Goal: Task Accomplishment & Management: Use online tool/utility

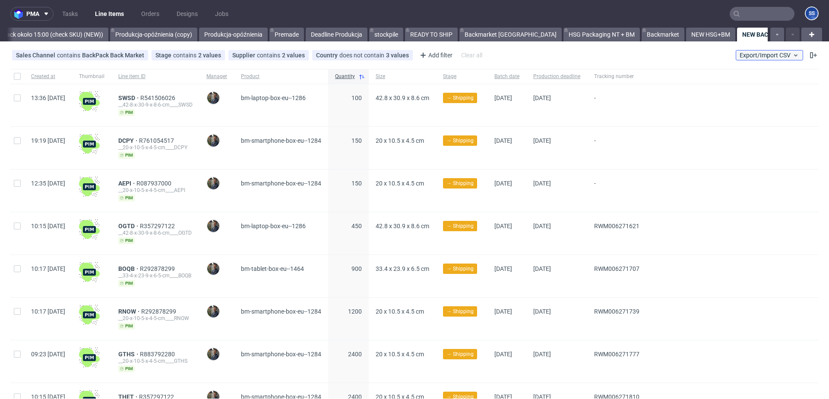
click at [739, 57] on span "Export/Import CSV" at bounding box center [769, 55] width 60 height 7
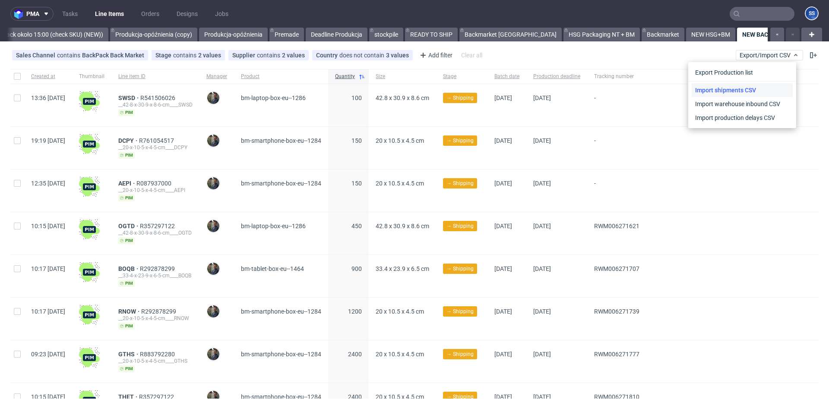
click at [714, 91] on link "Import shipments CSV" at bounding box center [741, 90] width 101 height 14
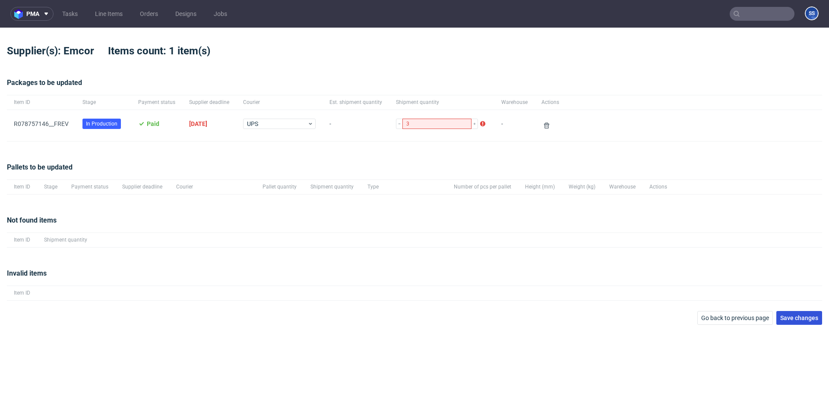
click at [788, 311] on button "Save changes" at bounding box center [799, 318] width 46 height 14
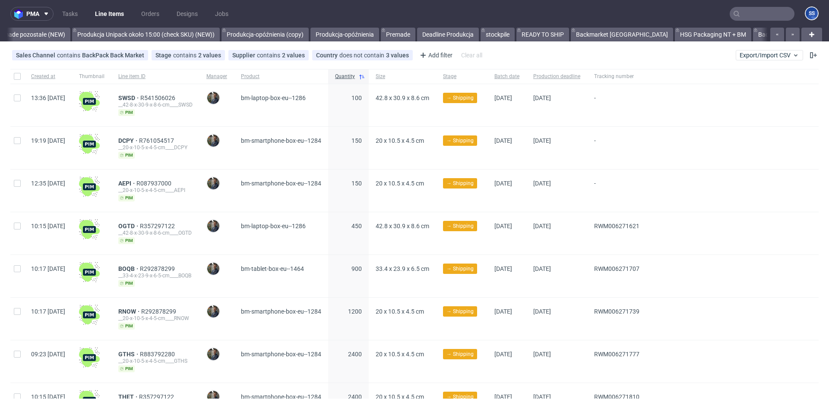
scroll to position [0, 814]
click at [754, 57] on span "Export/Import CSV" at bounding box center [769, 55] width 60 height 7
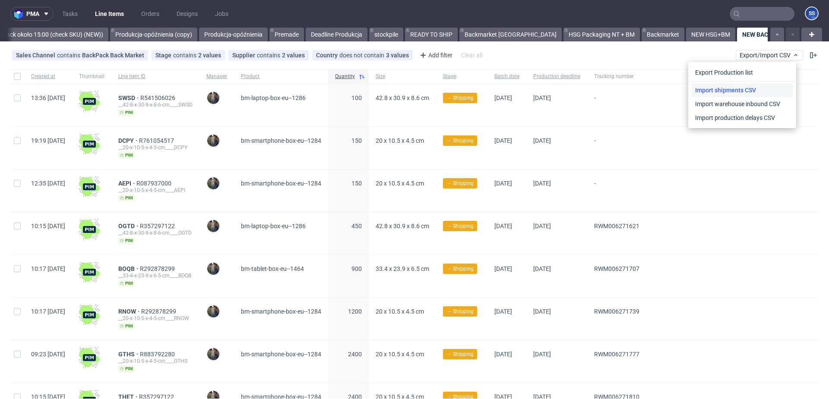
click at [724, 89] on link "Import shipments CSV" at bounding box center [741, 90] width 101 height 14
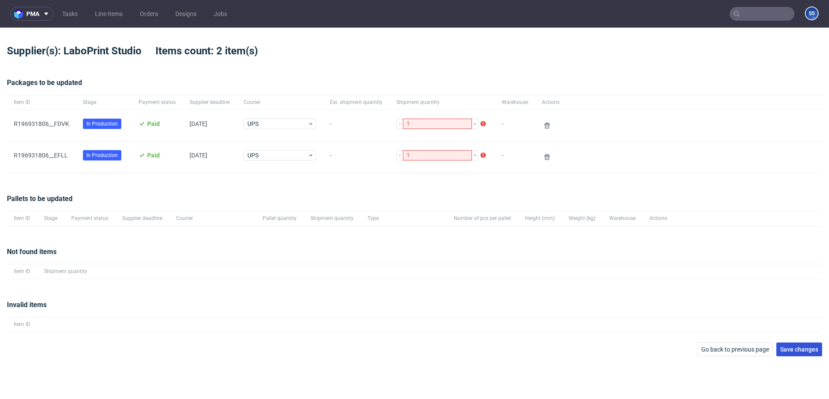
click at [800, 353] on span "Save changes" at bounding box center [799, 350] width 38 height 6
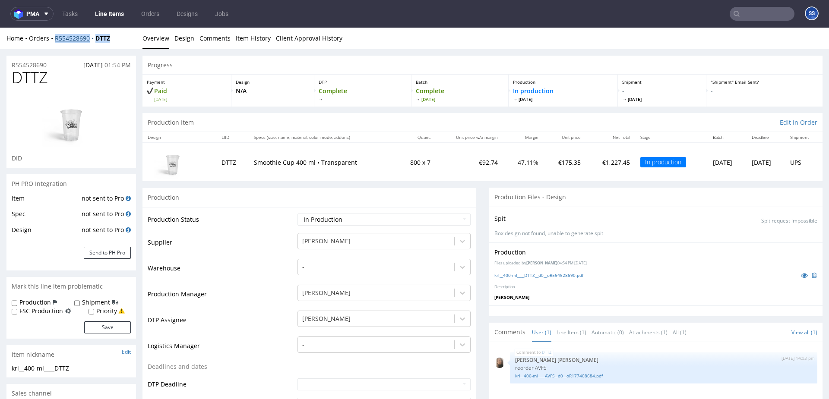
drag, startPoint x: 115, startPoint y: 39, endPoint x: 55, endPoint y: 41, distance: 60.0
click at [55, 41] on div "Home Orders R554528690 DTTZ" at bounding box center [70, 38] width 129 height 9
copy div "R554528690 DTTZ"
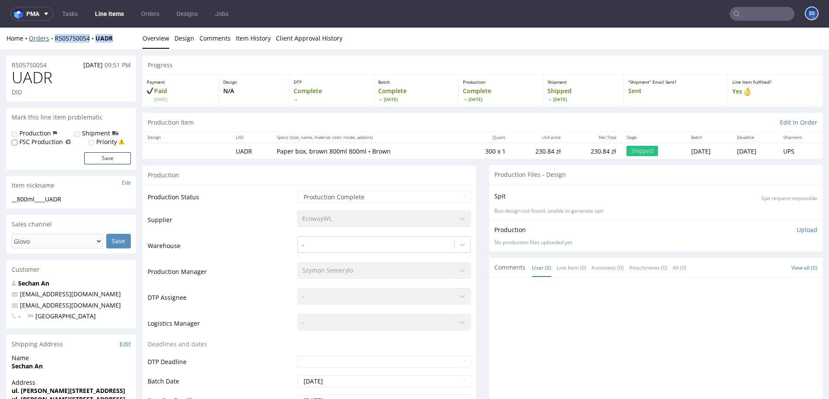
drag, startPoint x: 128, startPoint y: 40, endPoint x: 54, endPoint y: 40, distance: 74.2
click at [54, 40] on div "Home Orders R505750054 UADR" at bounding box center [70, 38] width 129 height 9
copy div "R505750054 UADR"
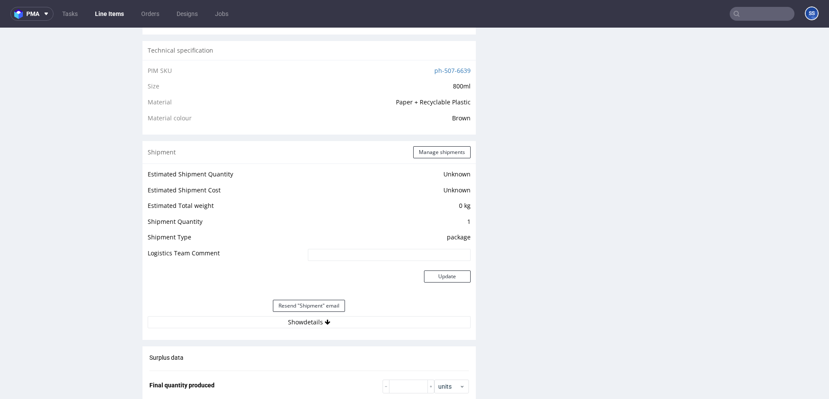
scroll to position [836, 0]
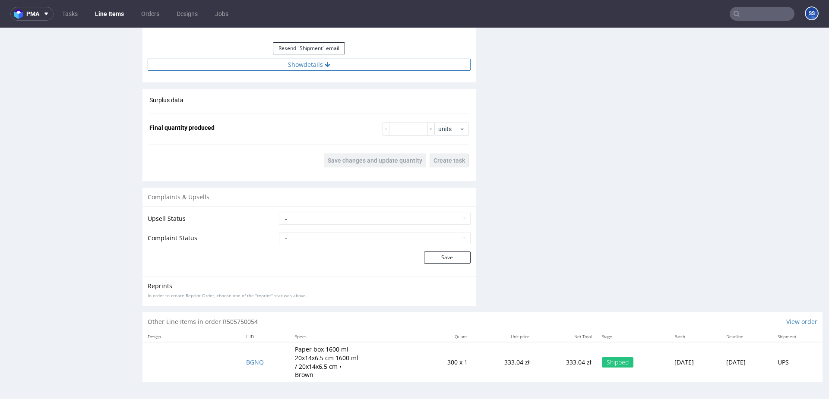
click at [283, 64] on button "Show details" at bounding box center [309, 65] width 323 height 12
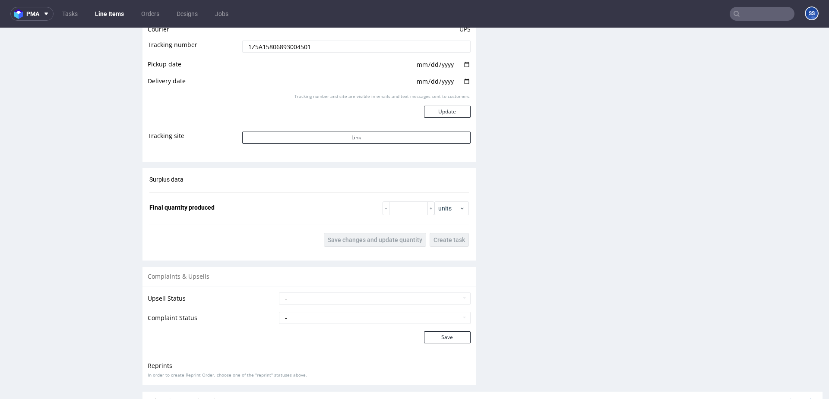
scroll to position [912, 0]
click at [287, 48] on input "1Z5A15806893004501" at bounding box center [356, 44] width 228 height 12
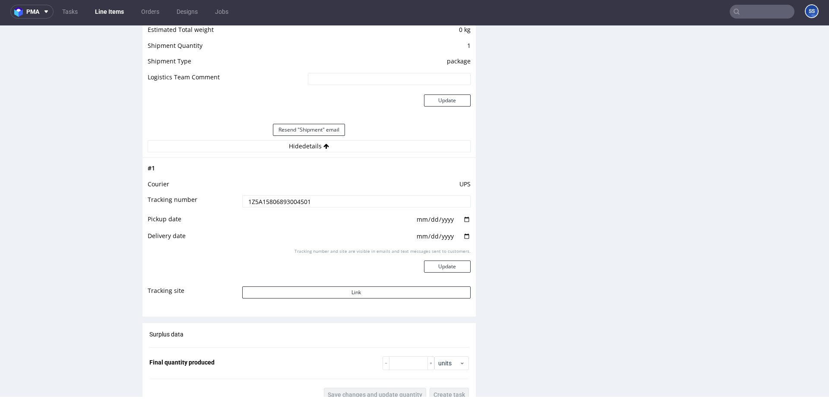
scroll to position [989, 0]
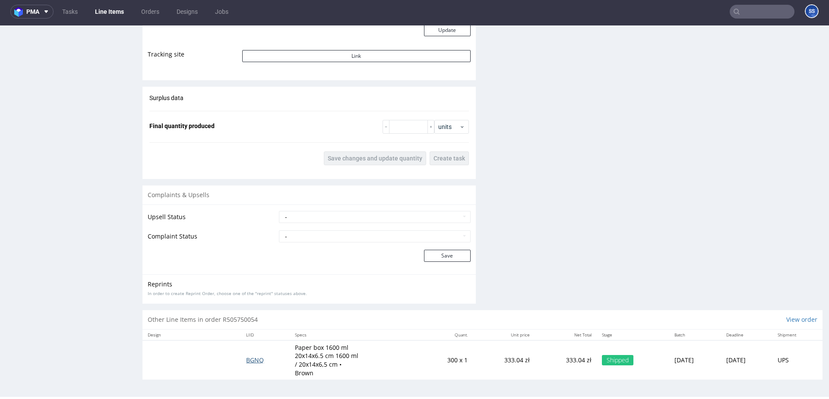
click at [252, 363] on span "BGNQ" at bounding box center [255, 360] width 18 height 8
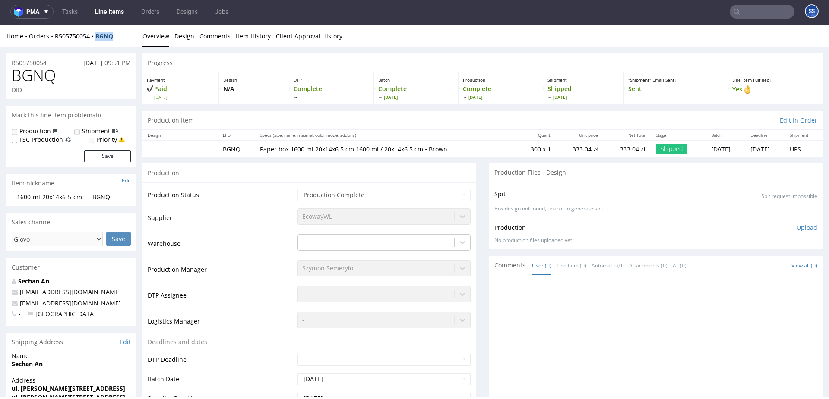
drag, startPoint x: 121, startPoint y: 36, endPoint x: 115, endPoint y: 32, distance: 6.6
click at [99, 37] on div "Home Orders R505750054 BGNQ" at bounding box center [70, 36] width 129 height 9
copy strong "BGNQ"
click at [123, 36] on div "Home Orders R505750054 BGNQ" at bounding box center [70, 36] width 129 height 9
drag, startPoint x: 123, startPoint y: 36, endPoint x: 105, endPoint y: 44, distance: 20.3
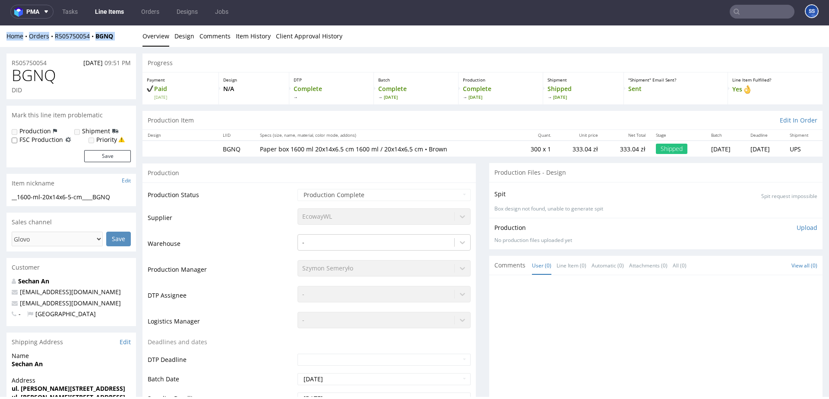
click at [60, 41] on div "Home Orders R505750054 BGNQ Overview Design Comments Item History Client Approv…" at bounding box center [414, 36] width 829 height 22
click at [126, 40] on div "Home Orders R505750054 BGNQ" at bounding box center [70, 36] width 129 height 9
drag, startPoint x: 123, startPoint y: 34, endPoint x: 54, endPoint y: 38, distance: 69.2
click at [54, 38] on div "Home Orders R505750054 BGNQ" at bounding box center [70, 36] width 129 height 9
copy div "R505750054 BGNQ"
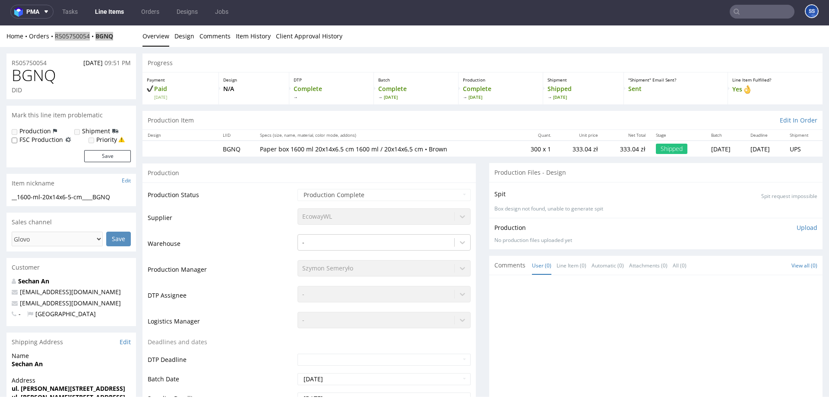
click at [747, 4] on nav "pma Tasks Line Items Orders Designs Jobs SS" at bounding box center [414, 12] width 829 height 28
click at [747, 7] on input "text" at bounding box center [761, 12] width 65 height 14
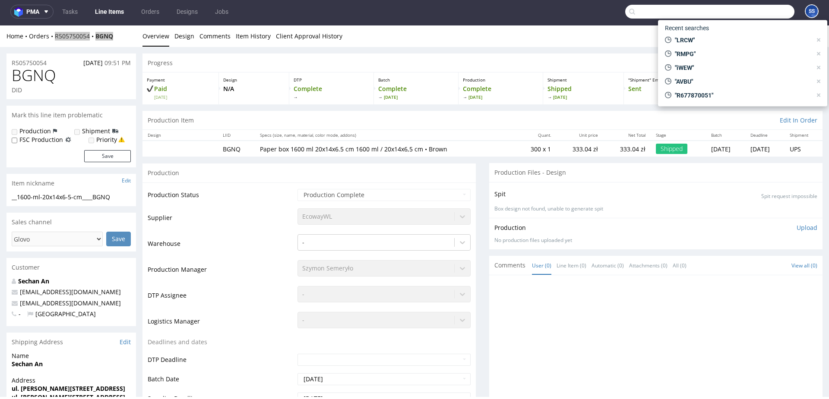
paste input "NZOF."
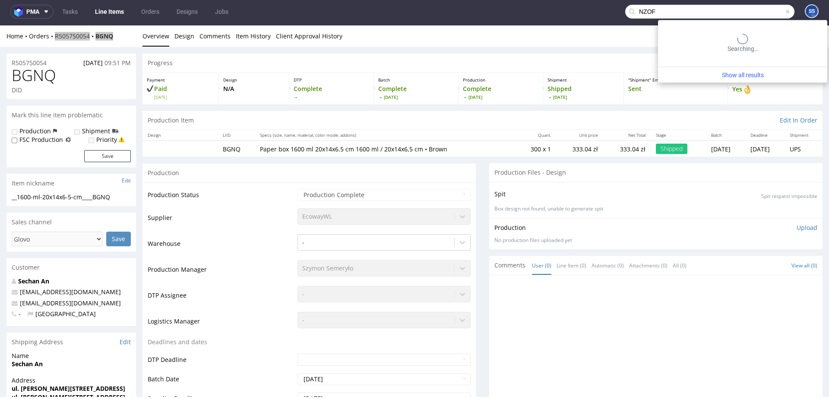
type input "NZOF"
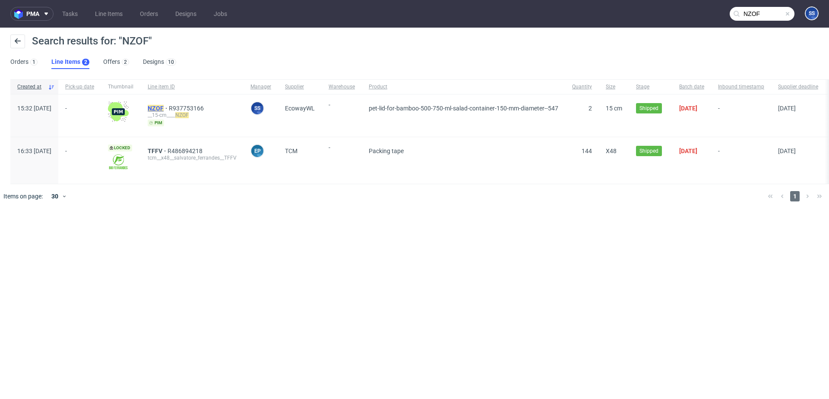
click at [164, 108] on mark "NZOF" at bounding box center [156, 108] width 16 height 7
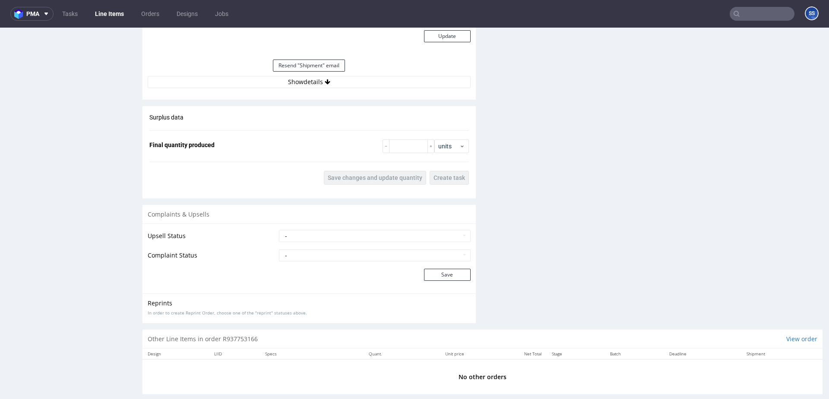
scroll to position [815, 0]
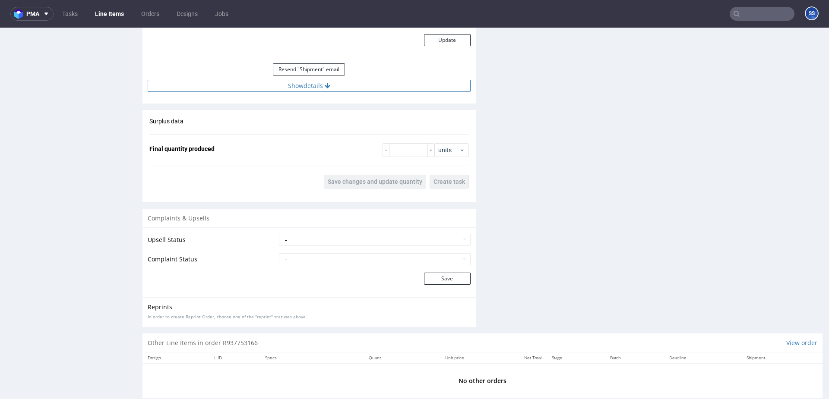
click at [301, 91] on button "Show details" at bounding box center [309, 86] width 323 height 12
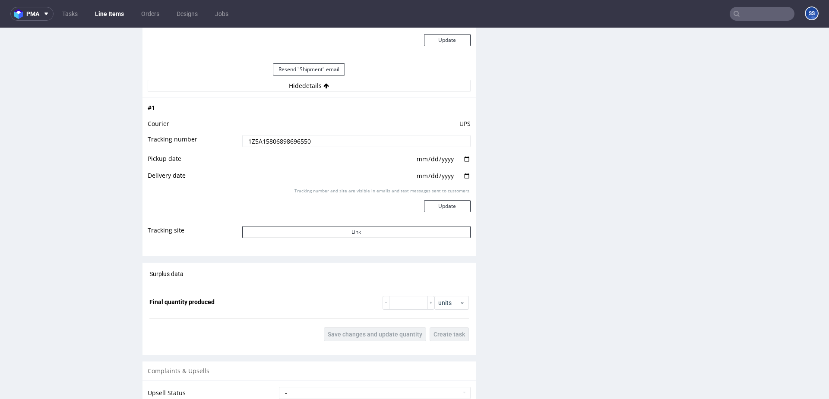
click at [297, 142] on input "1Z5A15806898696550" at bounding box center [356, 141] width 228 height 12
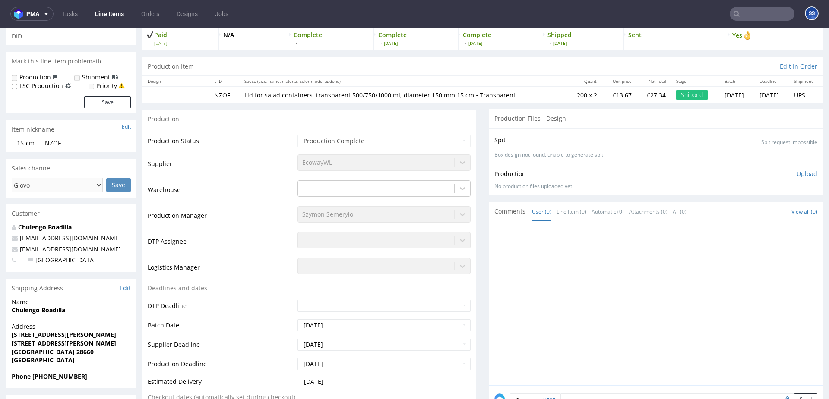
scroll to position [0, 0]
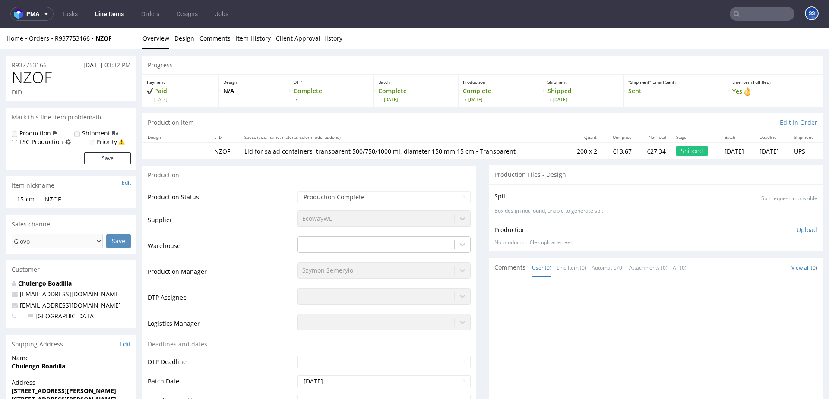
click at [128, 39] on div "Home Orders R937753166 NZOF" at bounding box center [70, 38] width 129 height 9
drag, startPoint x: 114, startPoint y: 38, endPoint x: 55, endPoint y: 39, distance: 59.1
click at [55, 39] on div "Home Orders R937753166 NZOF" at bounding box center [70, 38] width 129 height 9
copy div "R937753166 NZOF"
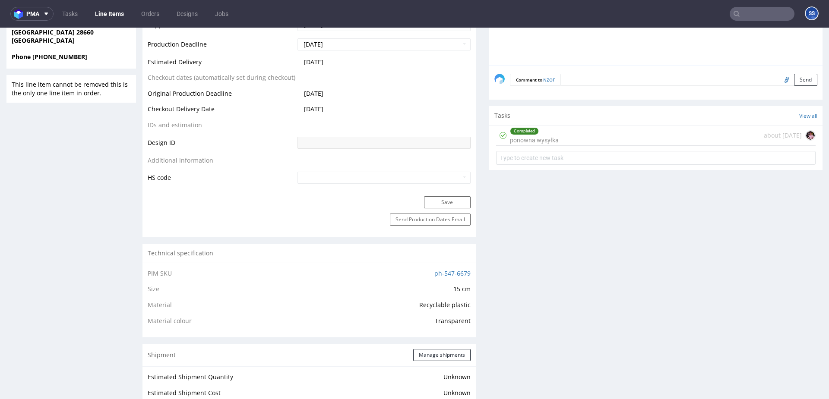
scroll to position [375, 0]
click at [561, 139] on div "Completed ponowna wysyłka about 2 months ago" at bounding box center [655, 136] width 319 height 20
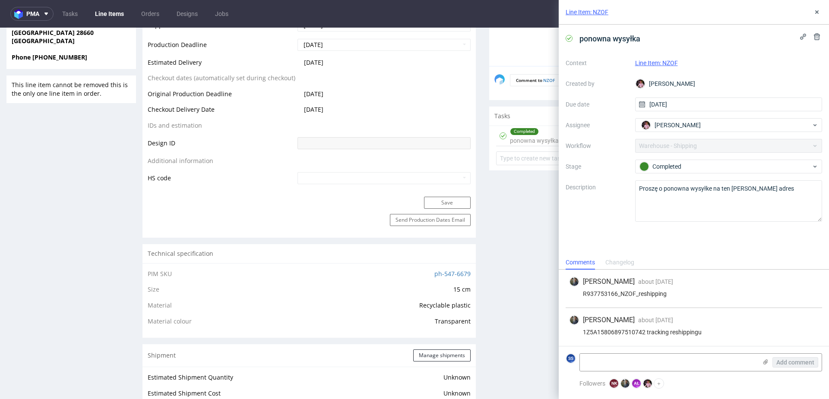
click at [618, 333] on div "1Z5A15806897510742 tracking reshippingu" at bounding box center [693, 332] width 249 height 7
copy div "1Z5A15806897510742"
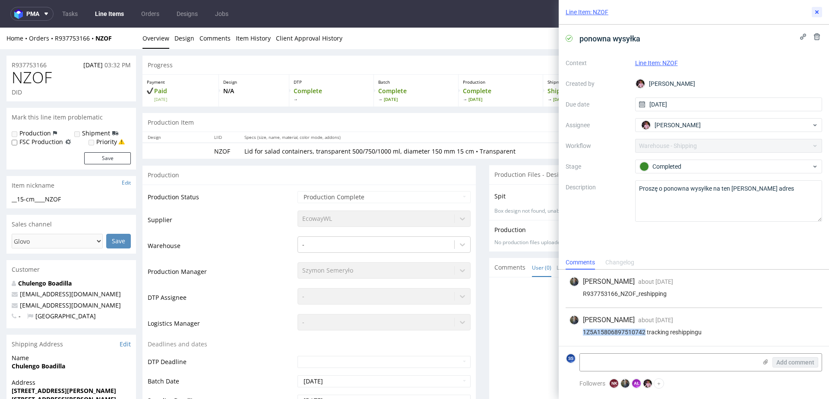
click at [817, 11] on use at bounding box center [816, 11] width 3 height 3
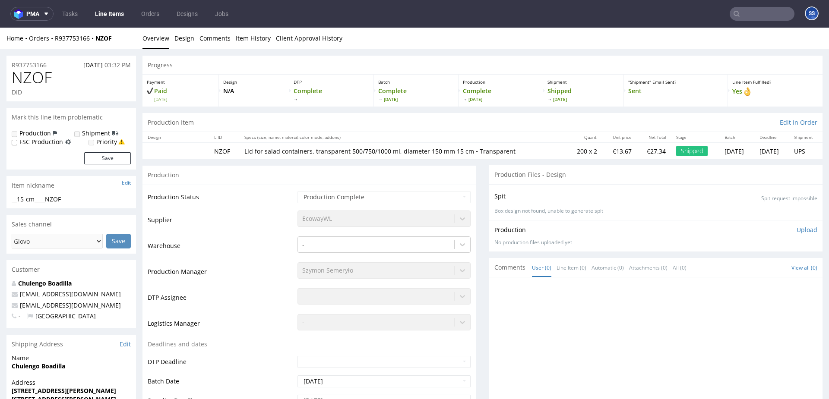
click at [754, 19] on input "text" at bounding box center [761, 14] width 65 height 14
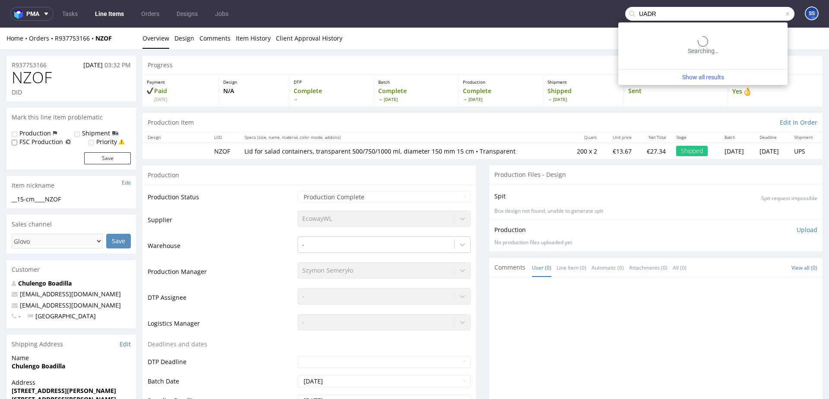
type input "UADR"
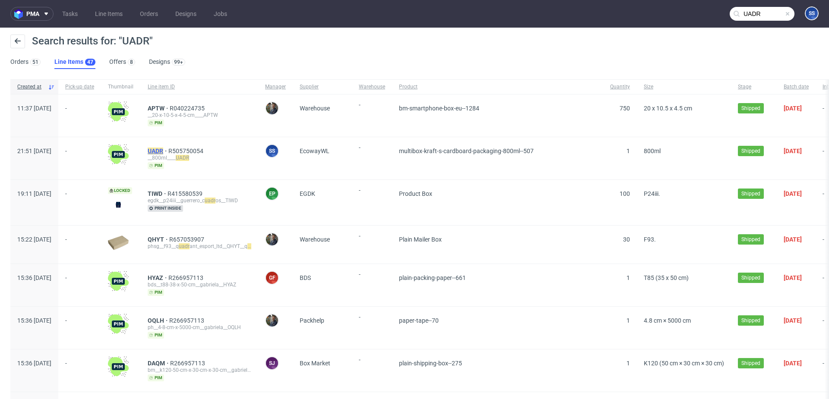
click at [163, 152] on mark "UADR" at bounding box center [156, 151] width 16 height 7
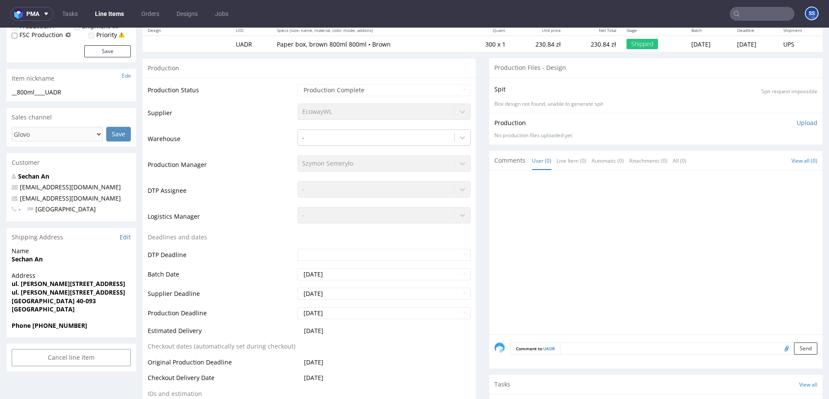
scroll to position [114, 0]
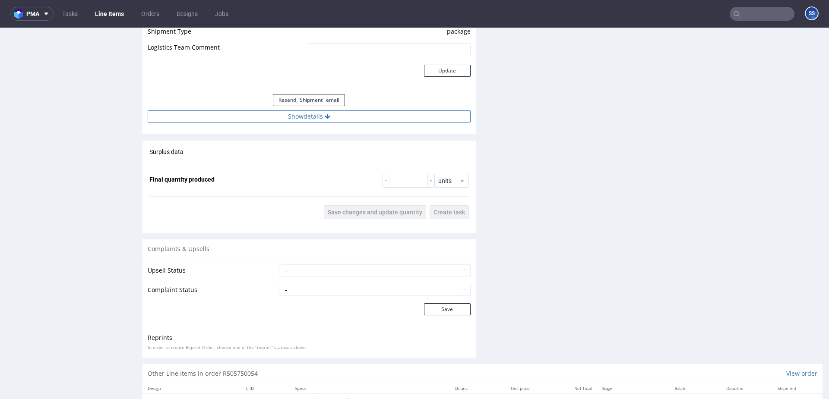
click at [301, 120] on button "Show details" at bounding box center [309, 116] width 323 height 12
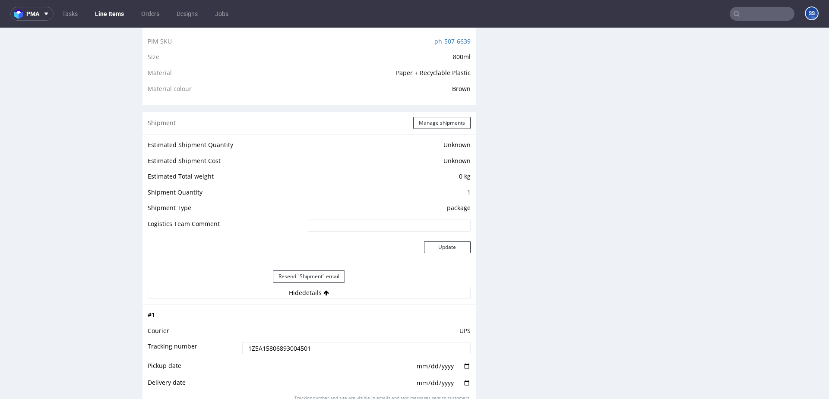
scroll to position [628, 0]
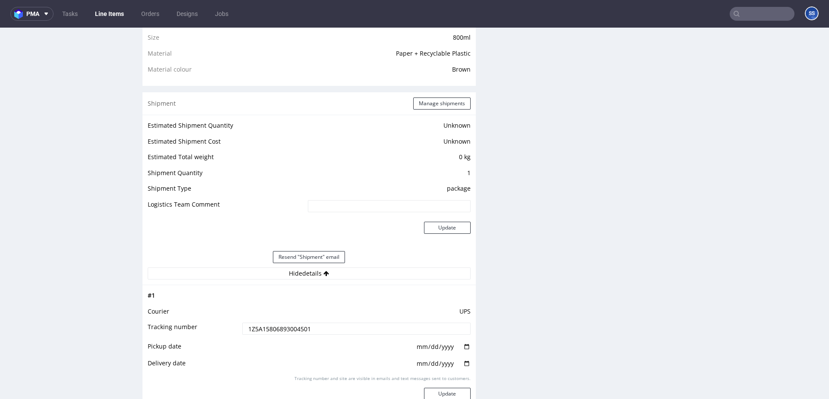
click at [273, 331] on input "1Z5A15806893004501" at bounding box center [356, 329] width 228 height 12
paste input "9154768"
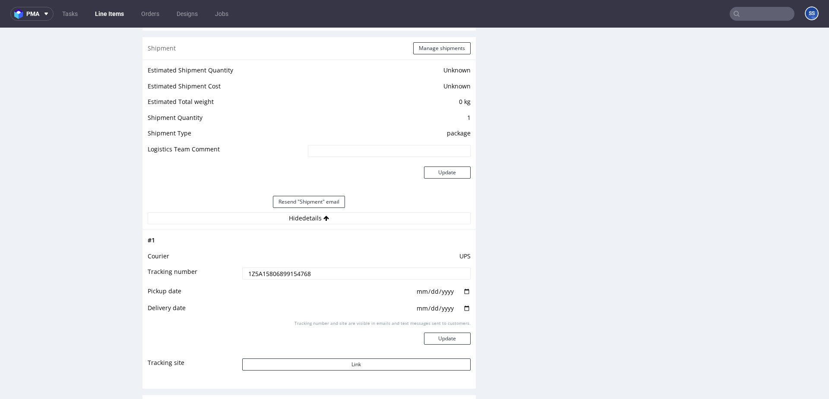
scroll to position [698, 0]
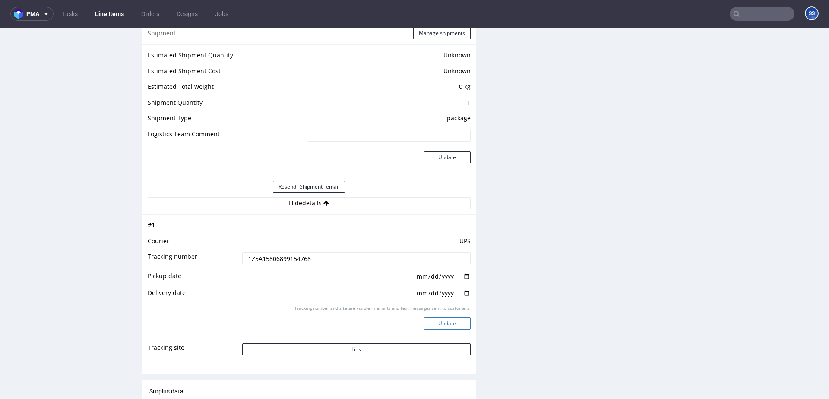
type input "1Z5A15806899154768"
click at [430, 322] on button "Update" at bounding box center [447, 324] width 47 height 12
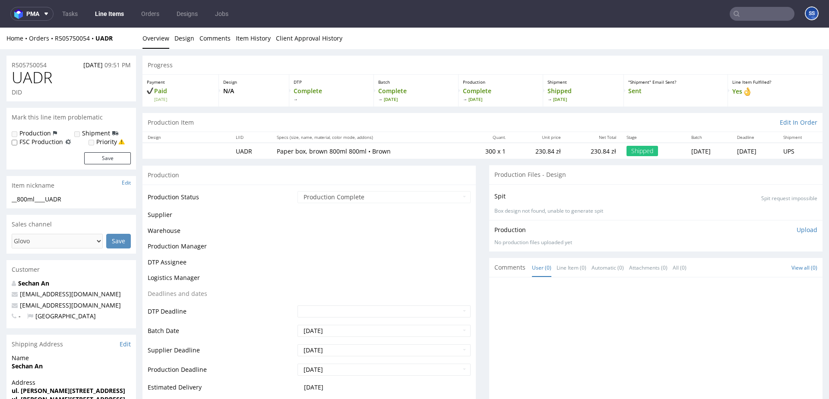
scroll to position [558, 0]
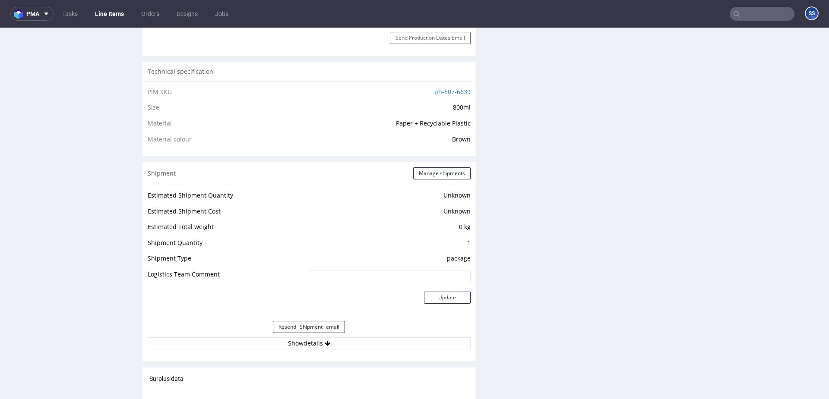
click at [95, 12] on link "Line Items" at bounding box center [109, 14] width 39 height 14
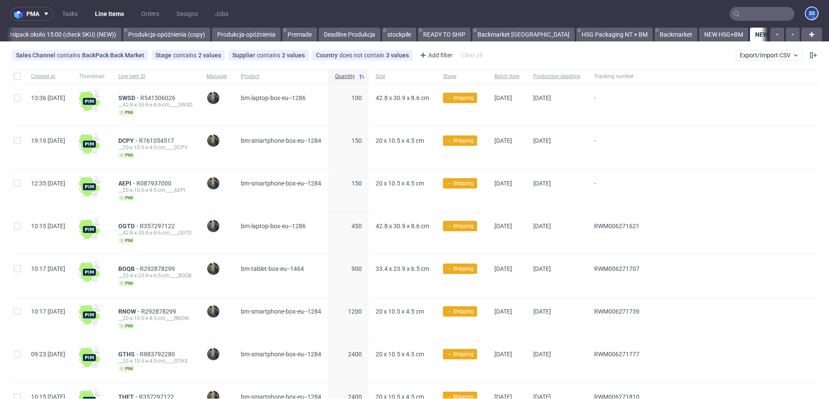
scroll to position [0, 814]
